Goal: Complete Application Form: Complete application form

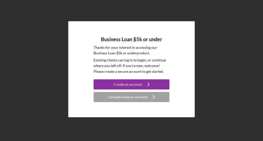
click at [127, 71] on p "Existing clients can log in to begin, or continue where you left off. If you're…" at bounding box center [132, 66] width 76 height 17
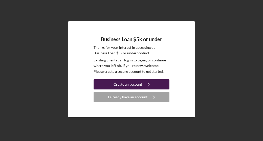
click at [118, 87] on div "Create an account" at bounding box center [128, 85] width 29 height 10
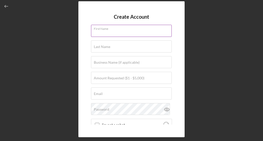
click at [110, 34] on input "First Name" at bounding box center [131, 31] width 81 height 12
type input "ra"
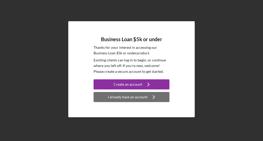
click at [104, 97] on button "I already have an account Icon/Navigate" at bounding box center [132, 97] width 76 height 10
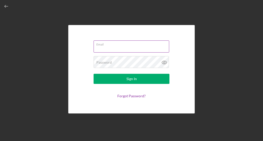
click at [105, 47] on input "Email" at bounding box center [132, 47] width 76 height 12
type input "[EMAIL_ADDRESS][DOMAIN_NAME]"
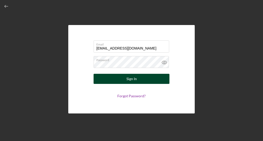
click at [125, 74] on button "Sign In" at bounding box center [132, 79] width 76 height 10
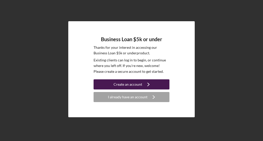
click at [119, 84] on div "Create an account" at bounding box center [128, 85] width 29 height 10
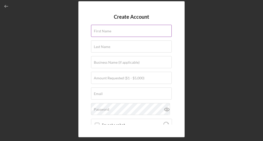
click at [109, 31] on label "First Name" at bounding box center [102, 31] width 17 height 4
click at [109, 31] on input "First Name" at bounding box center [131, 31] width 81 height 12
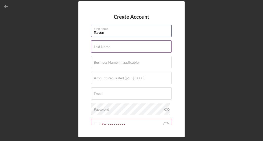
type input "Raven"
click at [111, 45] on div "Last Name Required" at bounding box center [131, 47] width 81 height 13
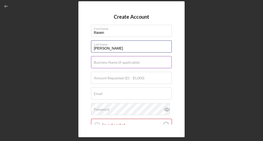
type input "[PERSON_NAME]"
click at [110, 61] on label "Business Name (if applicable)" at bounding box center [117, 63] width 46 height 4
click at [110, 61] on input "Business Name (if applicable)" at bounding box center [131, 62] width 81 height 12
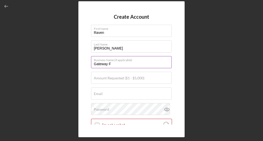
click at [119, 68] on input "Gateway F" at bounding box center [131, 62] width 81 height 12
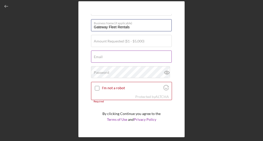
scroll to position [39, 0]
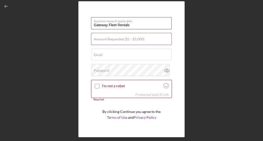
type input "Gateway Fleet Rentals"
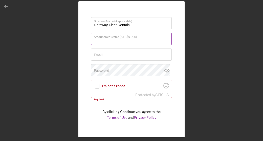
click at [149, 39] on input "Amount Requested ($1 - $5,000)" at bounding box center [131, 39] width 81 height 12
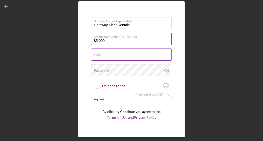
type input "$5,000"
click at [140, 52] on div "Email Required" at bounding box center [131, 55] width 81 height 13
type input "[EMAIL_ADDRESS][DOMAIN_NAME]"
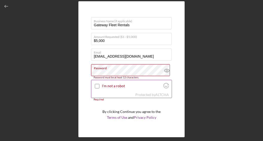
click at [98, 86] on input "I'm not a robot" at bounding box center [97, 86] width 5 height 5
checkbox input "true"
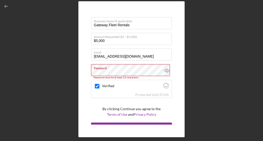
scroll to position [47, 0]
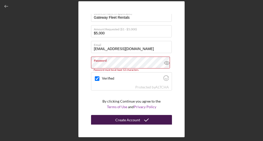
click at [119, 121] on div "Create Account" at bounding box center [128, 120] width 25 height 10
click at [129, 119] on div "Create Account" at bounding box center [128, 120] width 25 height 10
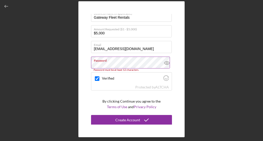
click at [169, 62] on icon at bounding box center [167, 63] width 13 height 13
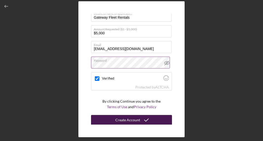
click at [141, 117] on icon "submit" at bounding box center [146, 120] width 13 height 13
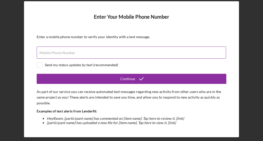
click at [141, 51] on div "Mobile Phone Number" at bounding box center [132, 53] width 190 height 13
type input "[PHONE_NUMBER]"
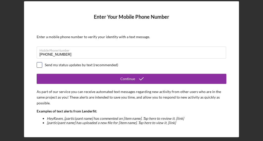
click at [41, 65] on input "checkbox" at bounding box center [39, 65] width 5 height 5
checkbox input "true"
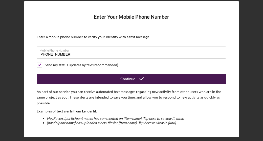
click at [89, 82] on button "Continue" at bounding box center [132, 79] width 190 height 10
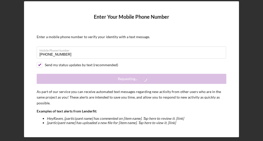
click input
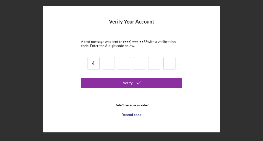
type input "4"
type input "6"
type input "9"
type input "4"
type input "3"
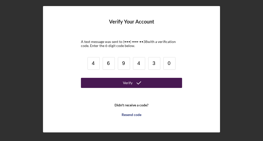
type input "0"
click at [109, 83] on button "Verify" at bounding box center [131, 83] width 101 height 10
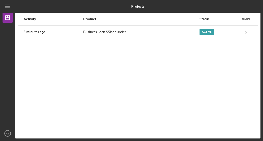
click at [109, 83] on div "Activity Product Status View 5 minutes ago Business Loan $5k or under Active Ic…" at bounding box center [138, 76] width 246 height 126
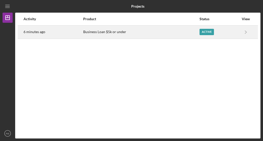
click at [240, 30] on link "Icon/Navigate" at bounding box center [246, 32] width 13 height 13
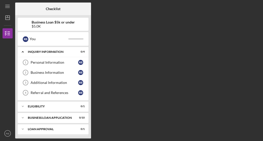
click at [238, 51] on div "Checklist Business Loan $5k or under $5.0K R B You Icon/Expander INQUIRY INFORM…" at bounding box center [138, 71] width 246 height 136
drag, startPoint x: 238, startPoint y: 67, endPoint x: 115, endPoint y: 37, distance: 126.3
click at [115, 37] on div "Checklist Business Loan $5k or under $5.0K R B You Icon/Expander INQUIRY INFORM…" at bounding box center [138, 71] width 246 height 136
click at [49, 105] on div "Eligibility" at bounding box center [55, 106] width 54 height 3
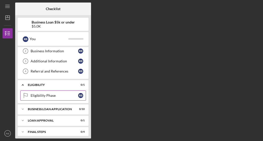
scroll to position [22, 0]
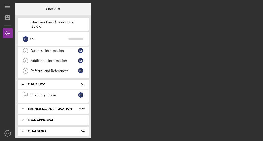
click at [52, 116] on div "Icon/Expander Loan Approval 0 / 1" at bounding box center [53, 120] width 71 height 10
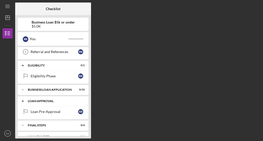
scroll to position [42, 0]
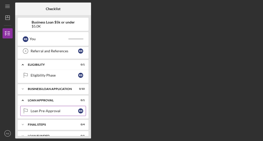
click at [65, 109] on div "Loan Pre-Approval" at bounding box center [55, 111] width 48 height 4
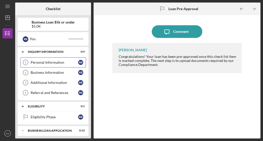
click at [54, 62] on div "Personal Information" at bounding box center [55, 63] width 48 height 4
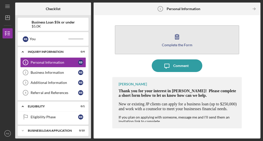
click at [145, 44] on button "Complete the Form Form" at bounding box center [177, 39] width 125 height 29
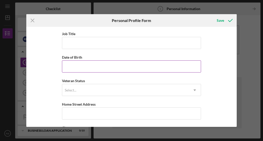
scroll to position [24, 0]
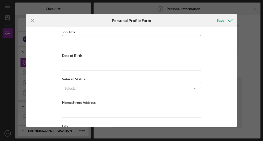
click at [120, 42] on input "Job Title" at bounding box center [131, 41] width 139 height 12
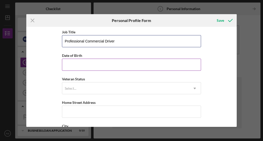
type input "Professional Commercial Driver"
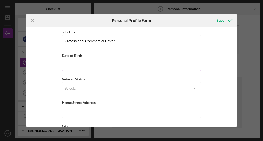
click at [112, 68] on input "Date of Birth" at bounding box center [131, 65] width 139 height 12
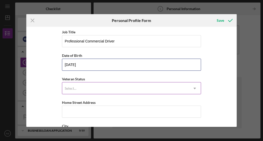
type input "[DATE]"
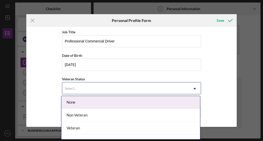
click at [104, 89] on div "Select..." at bounding box center [125, 89] width 127 height 12
click at [100, 104] on div "None" at bounding box center [131, 102] width 139 height 13
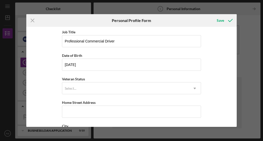
click at [100, 104] on div "Home Street Address" at bounding box center [131, 103] width 139 height 6
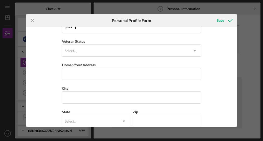
scroll to position [62, 0]
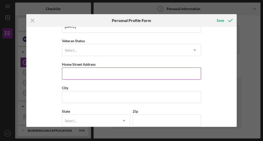
click at [96, 72] on input "Home Street Address" at bounding box center [131, 74] width 139 height 12
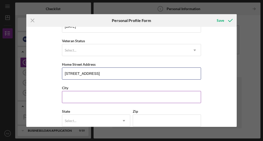
type input "[STREET_ADDRESS]"
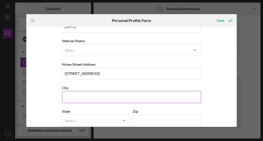
click at [87, 98] on input "City" at bounding box center [131, 97] width 139 height 12
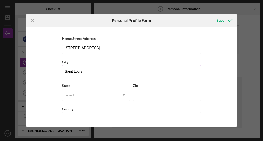
scroll to position [90, 0]
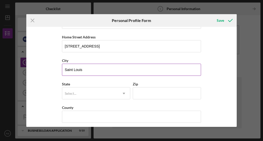
type input "Saint Louis"
click at [87, 98] on div "Select..." at bounding box center [90, 94] width 56 height 12
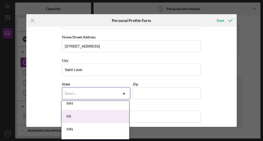
scroll to position [425, 0]
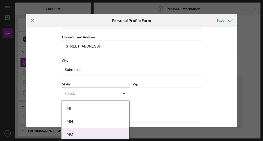
click at [83, 131] on div "MO" at bounding box center [96, 134] width 68 height 13
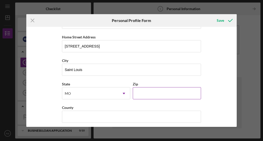
click at [144, 90] on input "Zip" at bounding box center [167, 93] width 68 height 12
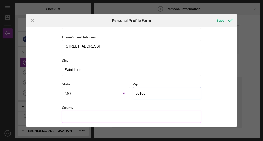
scroll to position [92, 0]
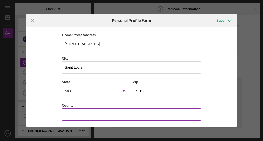
type input "63108"
click at [126, 113] on input "County" at bounding box center [131, 115] width 139 height 12
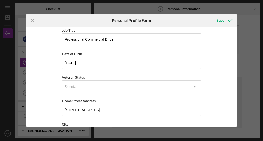
scroll to position [0, 0]
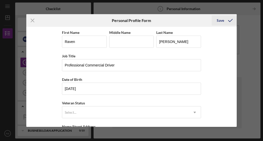
type input "Saint Louis"
click at [227, 20] on icon "submit" at bounding box center [230, 20] width 13 height 13
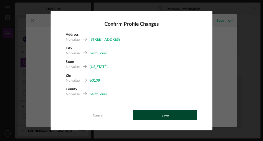
click at [177, 116] on button "Save" at bounding box center [165, 115] width 65 height 10
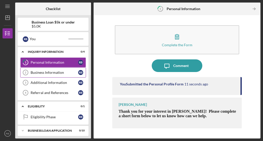
click at [72, 72] on div "Business Information" at bounding box center [55, 73] width 48 height 4
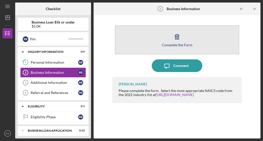
click at [150, 46] on button "Complete the Form Form" at bounding box center [177, 39] width 125 height 29
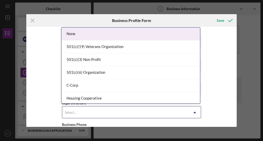
click at [91, 109] on div "Select..." at bounding box center [125, 113] width 127 height 12
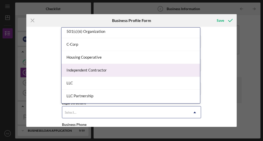
scroll to position [40, 0]
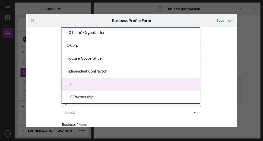
click at [96, 83] on div "LLC" at bounding box center [131, 84] width 139 height 13
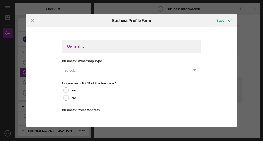
scroll to position [223, 0]
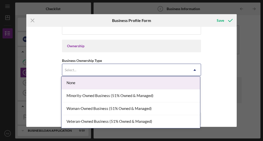
click at [99, 64] on div "Select..." at bounding box center [125, 70] width 127 height 12
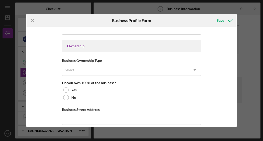
click at [90, 75] on div "Business Name Gateway Fleet Rentals DBA Business Start Date Legal Structure LLC…" at bounding box center [131, 62] width 139 height 513
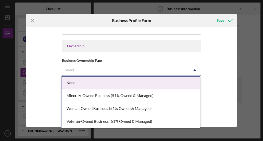
click at [92, 71] on div "Select..." at bounding box center [125, 70] width 127 height 12
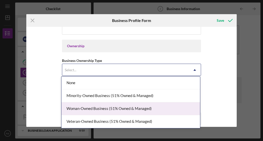
click at [86, 107] on div "Woman-Owned Business (51% Owned & Managed)" at bounding box center [131, 109] width 139 height 13
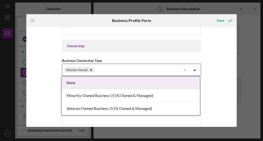
click at [195, 65] on icon "Icon/Dropdown Arrow" at bounding box center [195, 70] width 12 height 12
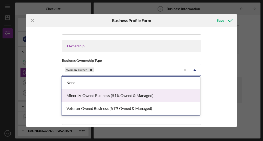
click at [145, 94] on div "Minority-Owned Business (51% Owned & Managed)" at bounding box center [131, 96] width 139 height 13
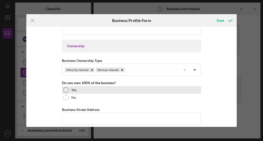
click at [146, 87] on div "Yes" at bounding box center [131, 90] width 139 height 8
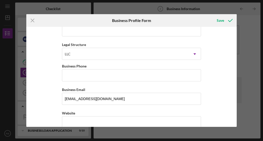
scroll to position [58, 0]
click at [112, 75] on input "Business Phone" at bounding box center [131, 76] width 139 height 12
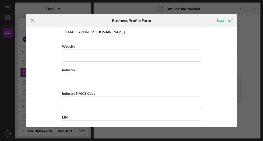
scroll to position [126, 0]
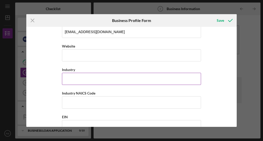
type input "[PHONE_NUMBER]"
click at [109, 79] on input "Industry" at bounding box center [131, 79] width 139 height 12
type input "Car rental"
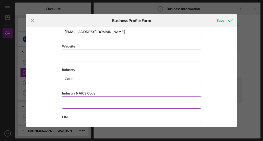
click at [79, 103] on input "Industry NAICS Code" at bounding box center [131, 103] width 139 height 12
click at [75, 104] on input "53211" at bounding box center [131, 103] width 139 height 12
type input "532111"
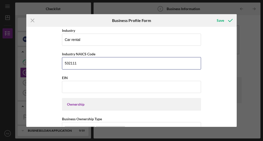
scroll to position [165, 0]
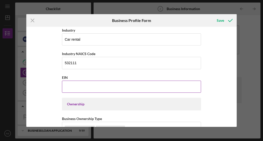
click at [84, 83] on input "EIN" at bounding box center [131, 87] width 139 height 12
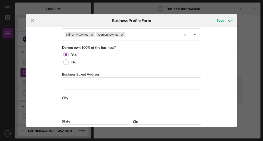
scroll to position [267, 0]
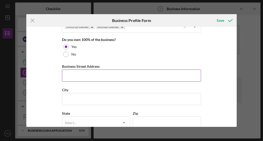
type input "[US_EMPLOYER_IDENTIFICATION_NUMBER]"
click at [110, 78] on input "Business Street Address" at bounding box center [131, 76] width 139 height 12
type input "[STREET_ADDRESS]"
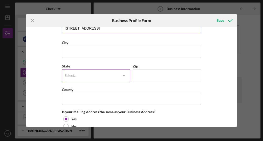
scroll to position [314, 0]
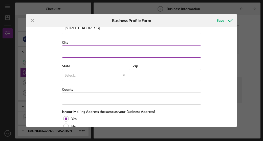
click at [87, 52] on input "City" at bounding box center [131, 52] width 139 height 12
type input "Saint Louis"
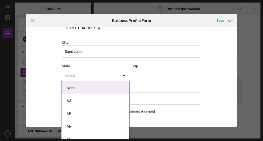
click at [126, 74] on icon "Icon/Dropdown Arrow" at bounding box center [124, 75] width 12 height 12
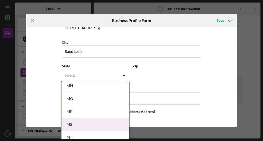
scroll to position [439, 0]
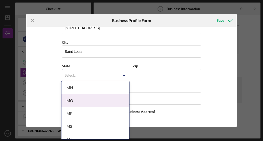
click at [107, 102] on div "MO" at bounding box center [96, 100] width 68 height 13
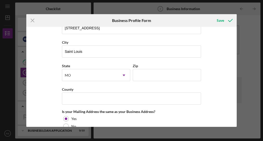
click at [150, 79] on div "State [US_STATE] Icon/Dropdown Arrow Zip" at bounding box center [131, 75] width 139 height 24
click at [150, 77] on input "Zip" at bounding box center [167, 75] width 68 height 12
type input "63108"
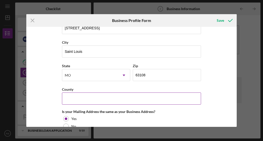
click at [140, 99] on input "County" at bounding box center [131, 99] width 139 height 12
type input "Saint Louis"
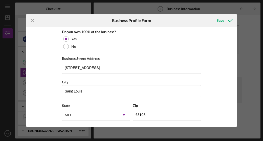
scroll to position [273, 0]
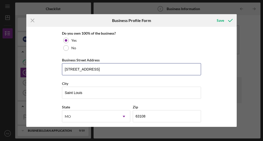
drag, startPoint x: 100, startPoint y: 67, endPoint x: 58, endPoint y: 67, distance: 41.8
click at [58, 67] on div "Business Name Gateway Fleet Rentals DBA Business Start Date Legal Structure LLC…" at bounding box center [131, 77] width 211 height 100
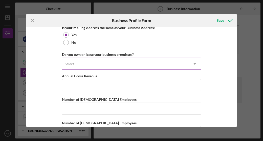
scroll to position [399, 0]
type input "[STREET_ADDRESS][PERSON_NAME]"
click at [130, 61] on div "Select..." at bounding box center [125, 64] width 127 height 12
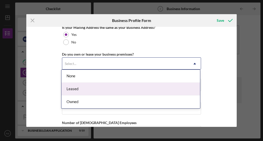
click at [133, 86] on div "Leased" at bounding box center [131, 89] width 139 height 13
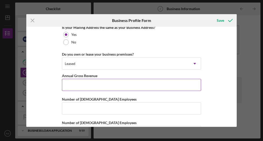
click at [133, 85] on input "Annual Gross Revenue" at bounding box center [131, 85] width 139 height 12
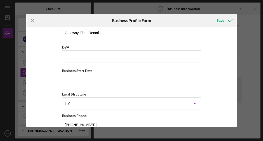
scroll to position [0, 0]
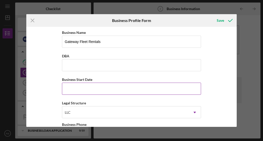
click at [122, 87] on input "Business Start Date" at bounding box center [131, 89] width 139 height 12
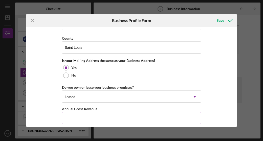
scroll to position [365, 0]
type input "[DATE]"
click at [98, 119] on input "Annual Gross Revenue" at bounding box center [131, 118] width 139 height 12
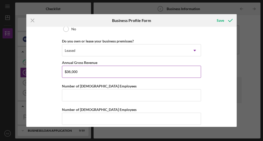
scroll to position [413, 0]
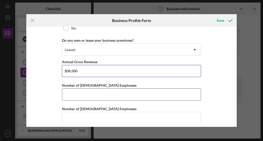
type input "$36,000"
click at [93, 94] on input "Number of [DEMOGRAPHIC_DATA] Employees" at bounding box center [131, 95] width 139 height 12
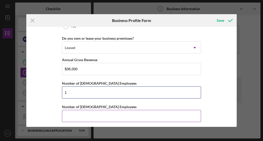
type input "1"
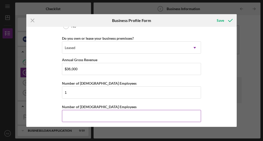
click at [82, 114] on input "Number of [DEMOGRAPHIC_DATA] Employees" at bounding box center [131, 116] width 139 height 12
type input "2"
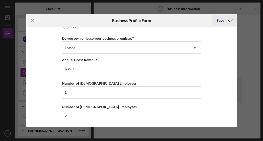
click at [231, 17] on icon "submit" at bounding box center [230, 20] width 13 height 13
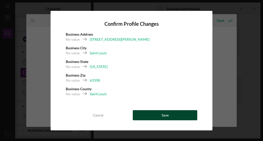
click at [164, 114] on div "Save" at bounding box center [165, 115] width 7 height 10
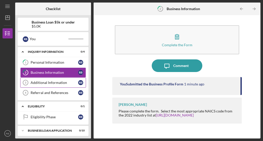
click at [56, 82] on div "Additional Information" at bounding box center [55, 83] width 48 height 4
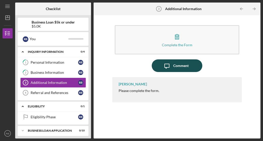
click at [171, 63] on icon "Icon/Message" at bounding box center [167, 66] width 13 height 13
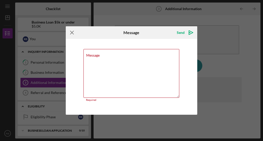
click at [71, 33] on g at bounding box center [71, 32] width 3 height 3
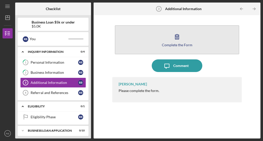
click at [169, 47] on button "Complete the Form Form" at bounding box center [177, 39] width 125 height 29
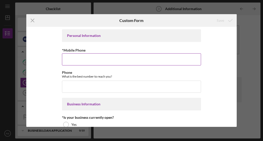
click at [140, 61] on input "*Mobile Phone" at bounding box center [131, 59] width 139 height 12
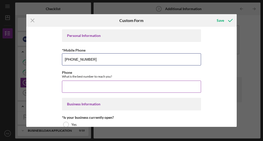
type input "[PHONE_NUMBER]"
click at [110, 90] on input "Phone" at bounding box center [131, 87] width 139 height 12
click at [109, 87] on input "Phone" at bounding box center [131, 87] width 139 height 12
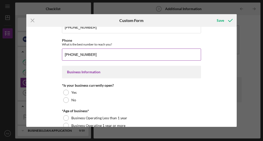
scroll to position [32, 0]
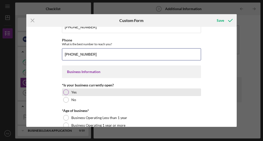
type input "[PHONE_NUMBER]"
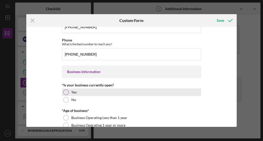
click at [67, 92] on div at bounding box center [66, 93] width 6 height 6
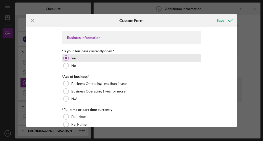
scroll to position [67, 0]
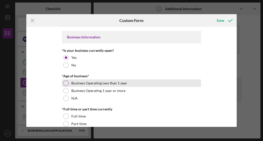
click at [107, 81] on label "Business Operating Less than 1 year" at bounding box center [99, 83] width 56 height 4
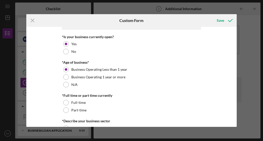
scroll to position [100, 0]
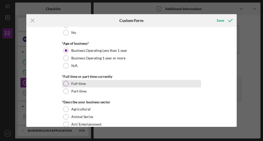
click at [65, 81] on div at bounding box center [66, 84] width 6 height 6
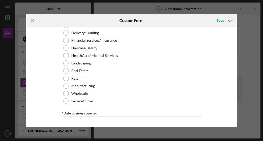
scroll to position [245, 0]
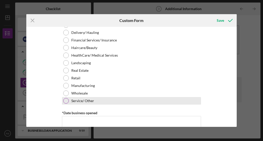
click at [64, 101] on div at bounding box center [66, 101] width 6 height 6
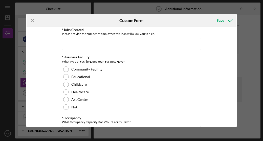
scroll to position [465, 0]
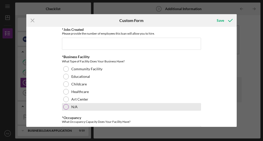
click at [67, 106] on div at bounding box center [66, 107] width 6 height 6
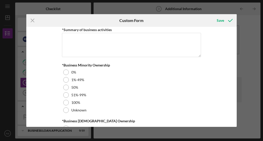
scroll to position [582, 0]
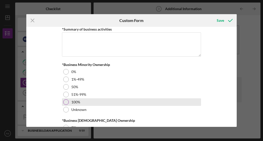
click at [65, 100] on div at bounding box center [66, 103] width 6 height 6
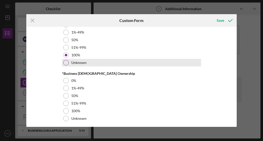
scroll to position [630, 0]
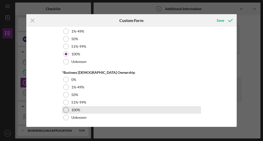
click at [67, 108] on div at bounding box center [66, 110] width 6 height 6
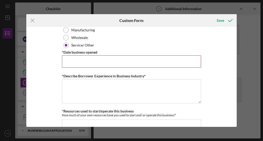
scroll to position [301, 0]
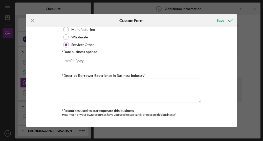
click at [117, 64] on input "*Date business opened" at bounding box center [131, 61] width 139 height 12
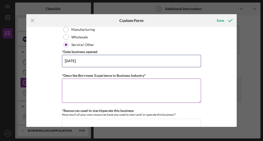
type input "[DATE]"
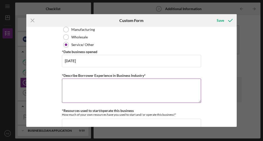
click at [114, 97] on textarea "*Describe Borrower Experience in Business Industry*" at bounding box center [131, 91] width 139 height 24
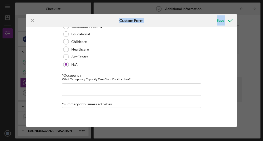
scroll to position [633, 0]
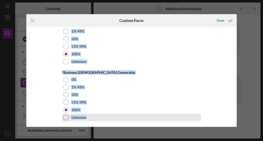
drag, startPoint x: 60, startPoint y: 32, endPoint x: 112, endPoint y: 119, distance: 101.3
click at [112, 119] on div "Personal Information *Mobile Phone [PHONE_NUMBER] Phone What is the best number…" at bounding box center [131, 77] width 211 height 100
copy div "Personal Information *Mobile Phone Phone What is the best number to reach you? …"
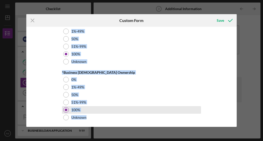
click at [182, 106] on div "100%" at bounding box center [131, 110] width 139 height 8
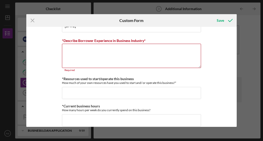
scroll to position [337, 0]
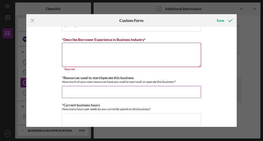
click at [133, 93] on input "*Resources used to start/operate this business" at bounding box center [131, 92] width 139 height 12
paste input
click at [73, 90] on input "*Resources used to start/operate this business" at bounding box center [131, 92] width 139 height 12
paste input
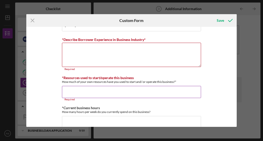
click at [67, 94] on input "*Resources used to start/operate this business" at bounding box center [131, 92] width 139 height 12
paste input
click at [77, 89] on input "*Resources used to start/operate this business" at bounding box center [131, 92] width 139 height 12
click at [156, 77] on div "*Resources used to start/operate this business How much of your own resources h…" at bounding box center [131, 80] width 139 height 8
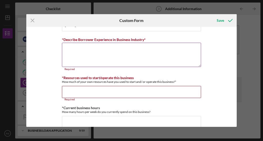
click at [167, 68] on div "Required" at bounding box center [131, 69] width 139 height 3
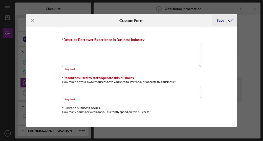
click at [228, 22] on icon "submit" at bounding box center [230, 20] width 13 height 13
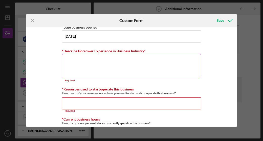
scroll to position [325, 0]
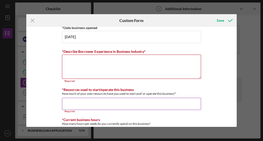
click at [87, 98] on input "*Resources used to start/operate this business" at bounding box center [131, 104] width 139 height 12
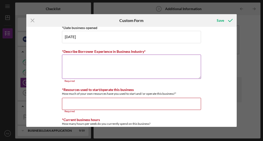
click at [92, 63] on textarea "*Describe Borrower Experience in Business Industry*" at bounding box center [131, 67] width 139 height 24
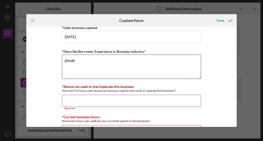
type textarea "jdvsah"
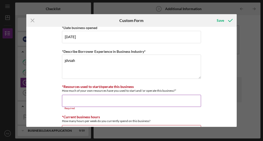
click at [85, 100] on input "*Resources used to start/operate this business" at bounding box center [131, 101] width 139 height 12
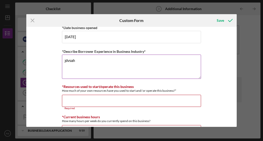
click at [89, 65] on textarea "jdvsah" at bounding box center [131, 67] width 139 height 24
type textarea "j"
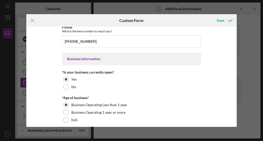
scroll to position [47, 0]
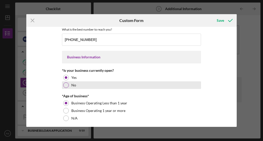
click at [66, 85] on div at bounding box center [66, 86] width 6 height 6
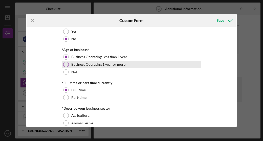
scroll to position [94, 0]
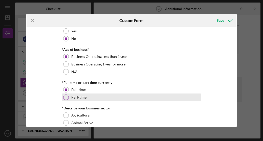
click at [65, 99] on div at bounding box center [66, 98] width 6 height 6
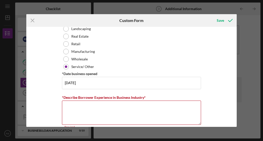
scroll to position [283, 0]
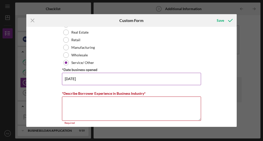
click at [104, 81] on input "[DATE]" at bounding box center [131, 79] width 139 height 12
type input "[DATE]"
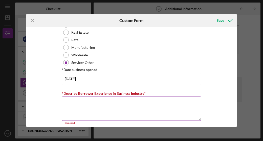
click at [69, 106] on textarea "*Describe Borrower Experience in Business Industry*" at bounding box center [131, 109] width 139 height 24
paste textarea "Although this specific business venture is a startup, I have two years of exper…"
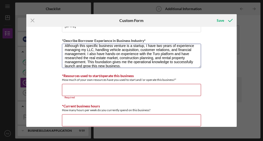
scroll to position [337, 0]
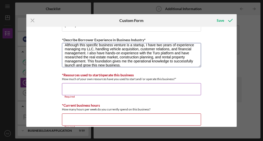
type textarea "Although this specific business venture is a startup, I have two years of exper…"
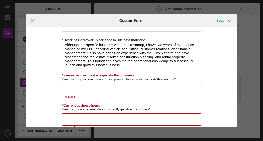
click at [159, 92] on input "*Resources used to start/operate this business" at bounding box center [131, 89] width 139 height 12
click at [84, 84] on input "*Resources used to start/operate this business" at bounding box center [131, 89] width 139 height 12
paste input "$."
type input "$."
paste input "$."
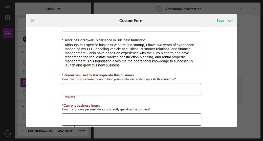
type input "$."
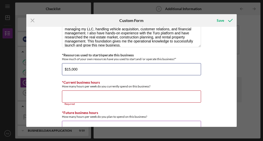
scroll to position [357, 0]
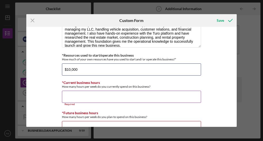
type input "$10,000"
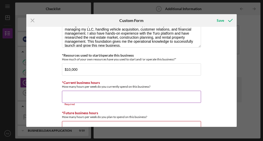
click at [114, 95] on input "*Current business hours" at bounding box center [131, 97] width 139 height 12
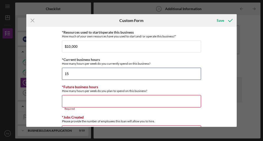
scroll to position [380, 0]
type input "15"
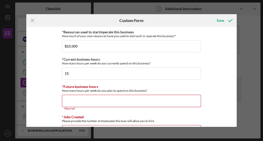
click at [89, 102] on input "*Future business hours" at bounding box center [131, 101] width 139 height 12
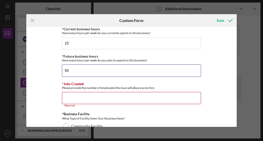
scroll to position [410, 0]
type input "50"
click at [89, 102] on input "*Jobs Created" at bounding box center [131, 98] width 139 height 12
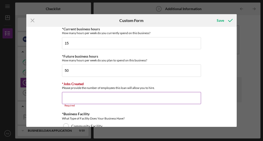
click at [74, 96] on input "*Jobs Created" at bounding box center [131, 98] width 139 height 12
paste input "12."
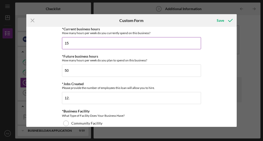
type input "12"
click at [84, 38] on input "15" at bounding box center [131, 43] width 139 height 12
type input "1"
type input "15"
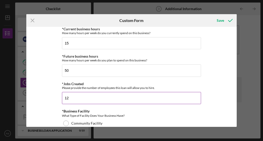
click at [80, 99] on input "12" at bounding box center [131, 98] width 139 height 12
type input "1"
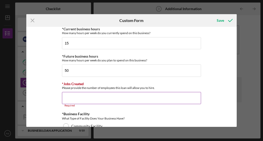
type input "2"
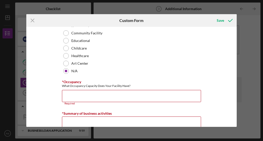
scroll to position [503, 0]
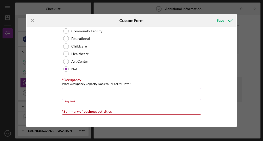
type input "2"
click at [82, 92] on input "*Occupancy" at bounding box center [131, 94] width 139 height 12
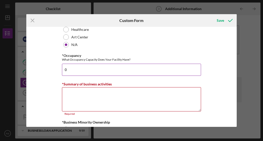
scroll to position [527, 0]
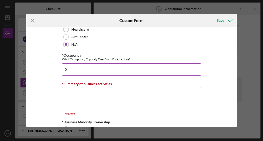
type input "0"
click at [87, 94] on textarea "*Summary of business activities" at bounding box center [131, 99] width 139 height 24
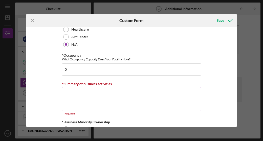
click at [79, 92] on textarea "*Summary of business activities" at bounding box center [131, 99] width 139 height 24
paste textarea "This startup business will combine two proven industries: vehicle rentals throu…"
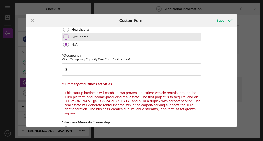
scroll to position [4, 0]
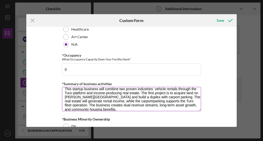
click at [140, 91] on textarea "This startup business will combine two proven industries: vehicle rentals throu…" at bounding box center [131, 99] width 139 height 24
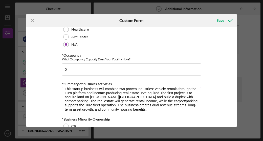
drag, startPoint x: 154, startPoint y: 89, endPoint x: 149, endPoint y: 91, distance: 5.4
click at [149, 91] on textarea "This startup business will combine two proven industries: vehicle rentals throu…" at bounding box center [131, 99] width 139 height 24
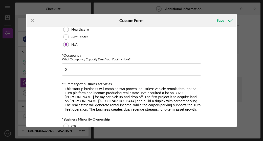
click at [157, 99] on textarea "This startup business will combine two proven industries: vehicle rentals throu…" at bounding box center [131, 99] width 139 height 24
click at [158, 100] on textarea "This startup business will combine two proven industries: vehicle rentals throu…" at bounding box center [131, 99] width 139 height 24
click at [127, 100] on textarea "This startup business will combine two proven industries: vehicle rentals throu…" at bounding box center [131, 99] width 139 height 24
click at [185, 100] on textarea "This startup business will combine two proven industries: vehicle rentals throu…" at bounding box center [131, 99] width 139 height 24
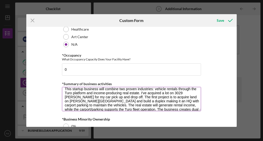
drag, startPoint x: 97, startPoint y: 100, endPoint x: 64, endPoint y: 101, distance: 33.2
click at [64, 101] on textarea "This startup business will combine two proven industries: vehicle rentals throu…" at bounding box center [131, 99] width 139 height 24
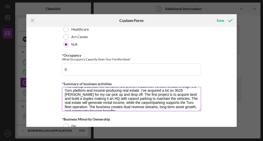
scroll to position [5, 0]
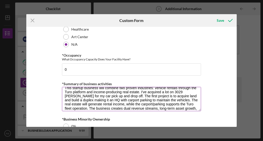
click at [182, 98] on textarea "This startup business will combine two proven industries: vehicle rentals throu…" at bounding box center [131, 99] width 139 height 24
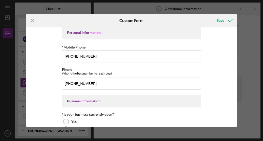
scroll to position [0, 0]
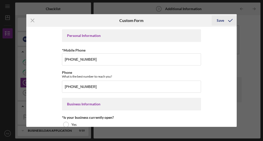
type textarea "This startup business will combine two proven industries: vehicle rentals throu…"
click at [226, 20] on icon "submit" at bounding box center [230, 20] width 13 height 13
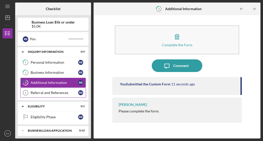
click at [73, 92] on div "Referral and References" at bounding box center [55, 93] width 48 height 4
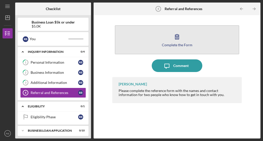
click at [165, 45] on div "Complete the Form" at bounding box center [177, 45] width 31 height 4
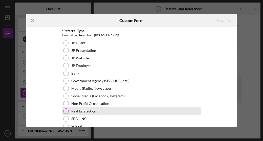
scroll to position [18, 0]
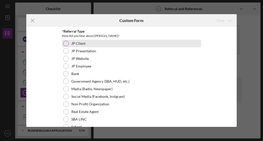
click at [119, 43] on div "JP Client" at bounding box center [131, 44] width 139 height 8
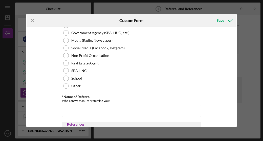
scroll to position [67, 0]
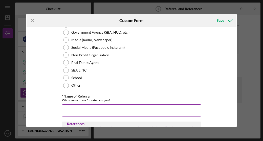
click at [108, 107] on input "*Name of Referral" at bounding box center [131, 111] width 139 height 12
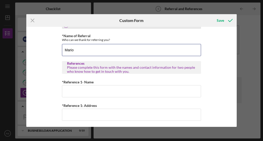
scroll to position [128, 0]
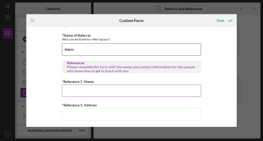
type input "Mario"
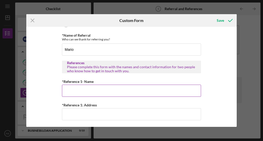
click at [129, 89] on input "*Reference 1- Name" at bounding box center [131, 91] width 139 height 12
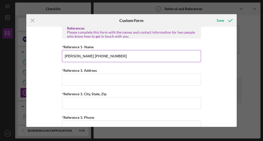
scroll to position [170, 0]
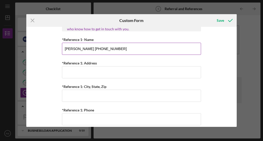
click at [125, 49] on input "[PERSON_NAME] [PHONE_NUMBER]" at bounding box center [131, 49] width 139 height 12
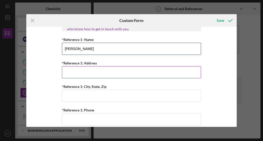
type input "[PERSON_NAME]"
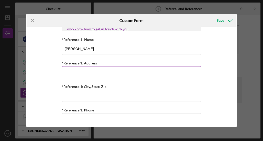
click at [116, 65] on div "*Reference 1: Address" at bounding box center [131, 63] width 139 height 6
click at [114, 69] on input "*Reference 1: Address" at bounding box center [131, 72] width 139 height 12
click at [93, 73] on input "[STREET_ADDRESS]" at bounding box center [131, 72] width 139 height 12
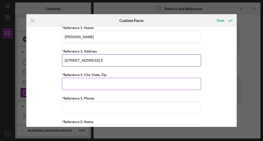
scroll to position [183, 0]
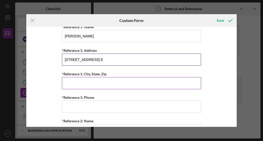
type input "[STREET_ADDRESS] E"
click at [91, 83] on input "*Reference 1: City, State, Zip" at bounding box center [131, 83] width 139 height 12
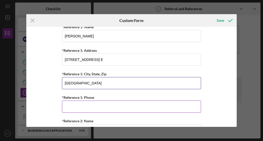
type input "[GEOGRAPHIC_DATA]"
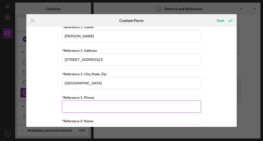
click at [90, 106] on input "*Reference 1: Phone" at bounding box center [131, 107] width 139 height 12
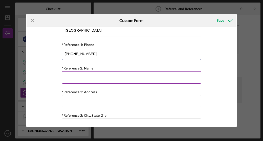
scroll to position [236, 0]
type input "[PHONE_NUMBER]"
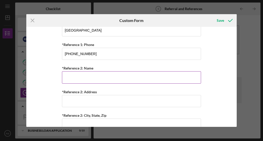
click at [84, 78] on input "*Reference 2: Name" at bounding box center [131, 77] width 139 height 12
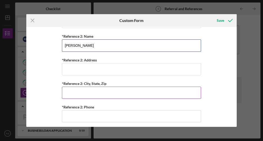
scroll to position [269, 0]
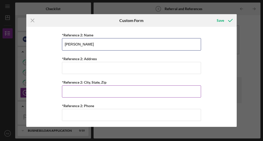
type input "[PERSON_NAME]"
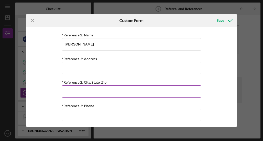
click at [119, 88] on input "*Reference 2: City, State, Zip" at bounding box center [131, 92] width 139 height 12
type input "s"
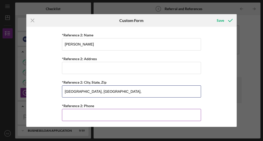
type input "[GEOGRAPHIC_DATA], [GEOGRAPHIC_DATA],"
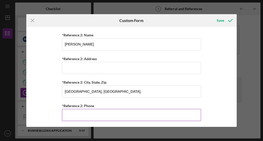
click at [104, 113] on input "*Reference 2: Phone" at bounding box center [131, 115] width 139 height 12
click at [104, 113] on input "[PHONE_NUMBER]" at bounding box center [131, 115] width 139 height 12
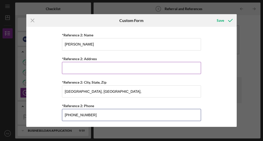
type input "[PHONE_NUMBER]"
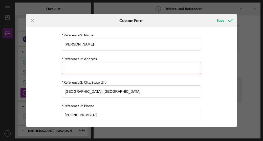
click at [132, 68] on input "*Reference 2: Address" at bounding box center [131, 68] width 139 height 12
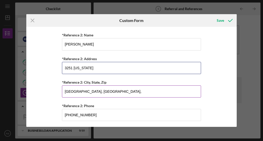
type input "3251 [US_STATE]"
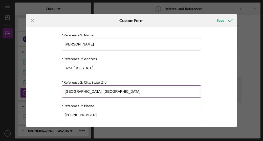
click at [122, 93] on input "[GEOGRAPHIC_DATA], [GEOGRAPHIC_DATA]," at bounding box center [131, 92] width 139 height 12
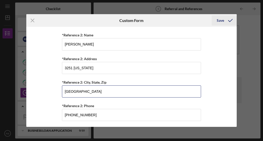
type input "[GEOGRAPHIC_DATA]"
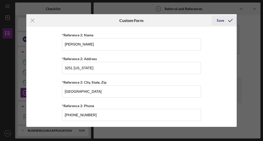
click at [226, 23] on icon "submit" at bounding box center [230, 20] width 13 height 13
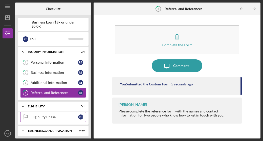
click at [53, 116] on div "Eligibility Phase" at bounding box center [55, 117] width 48 height 4
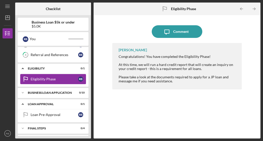
scroll to position [48, 0]
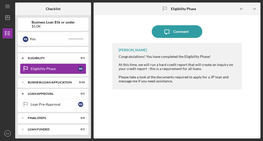
click at [53, 117] on div "Final Steps" at bounding box center [50, 118] width 44 height 3
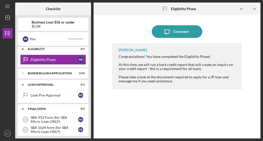
scroll to position [58, 0]
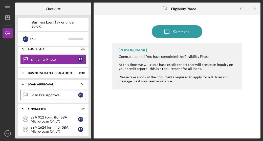
click at [55, 94] on div "Loan Pre-Approval" at bounding box center [55, 95] width 48 height 4
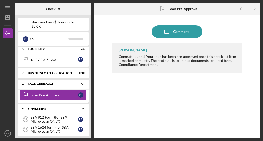
click at [55, 94] on div "Loan Pre-Approval" at bounding box center [55, 95] width 48 height 4
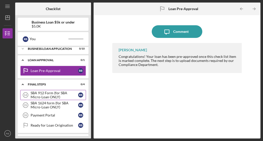
scroll to position [91, 0]
